Goal: Task Accomplishment & Management: Manage account settings

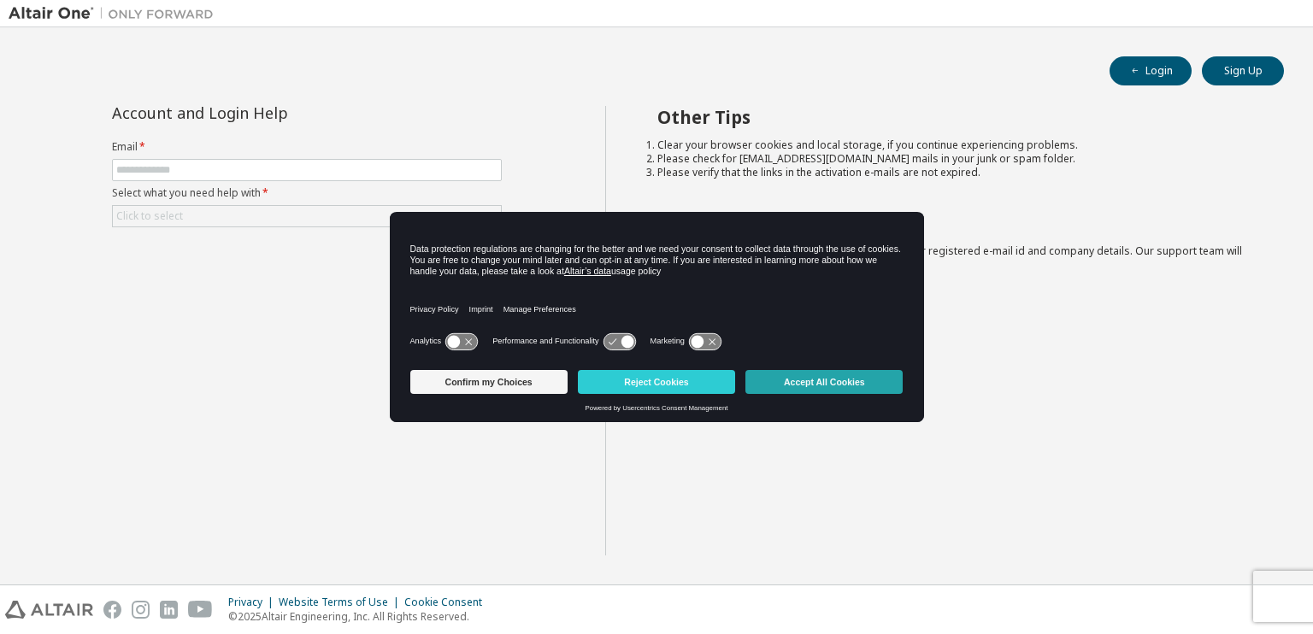
click at [793, 382] on button "Accept All Cookies" at bounding box center [823, 382] width 157 height 24
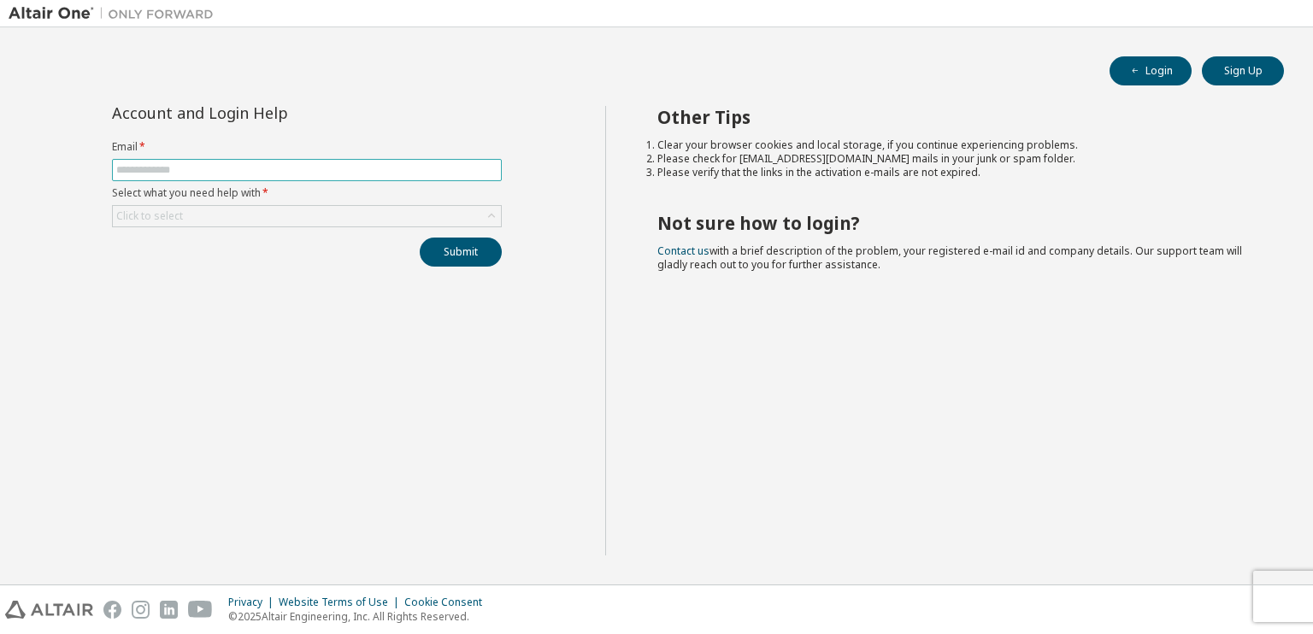
click at [171, 167] on input "text" at bounding box center [306, 170] width 381 height 14
type input "**********"
click at [185, 215] on div "Click to select" at bounding box center [307, 216] width 388 height 21
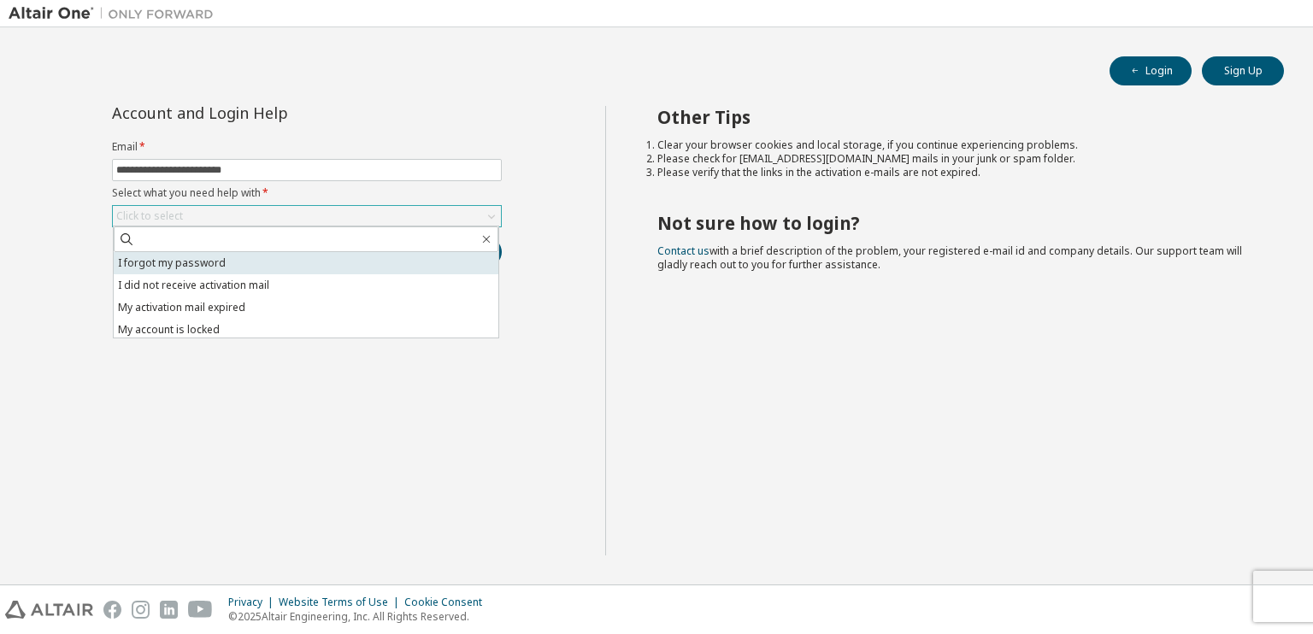
click at [198, 266] on li "I forgot my password" at bounding box center [306, 263] width 385 height 22
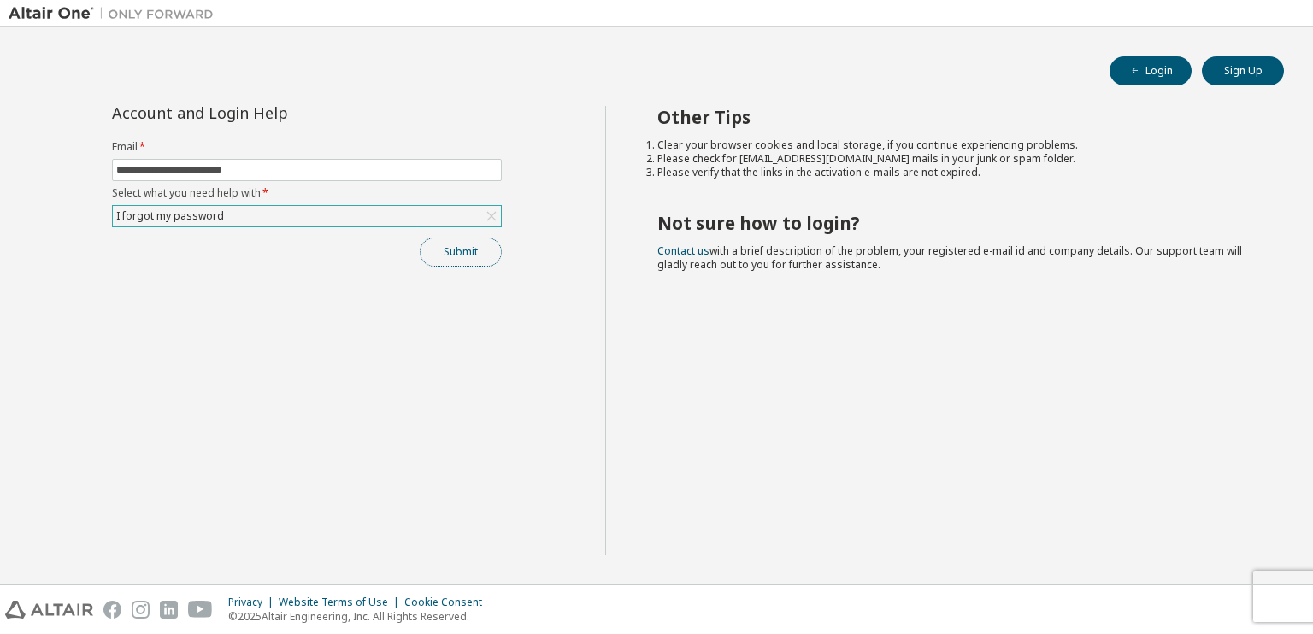
click at [451, 253] on button "Submit" at bounding box center [461, 252] width 82 height 29
click at [469, 252] on button "Submit" at bounding box center [461, 252] width 82 height 29
